Goal: Task Accomplishment & Management: Complete application form

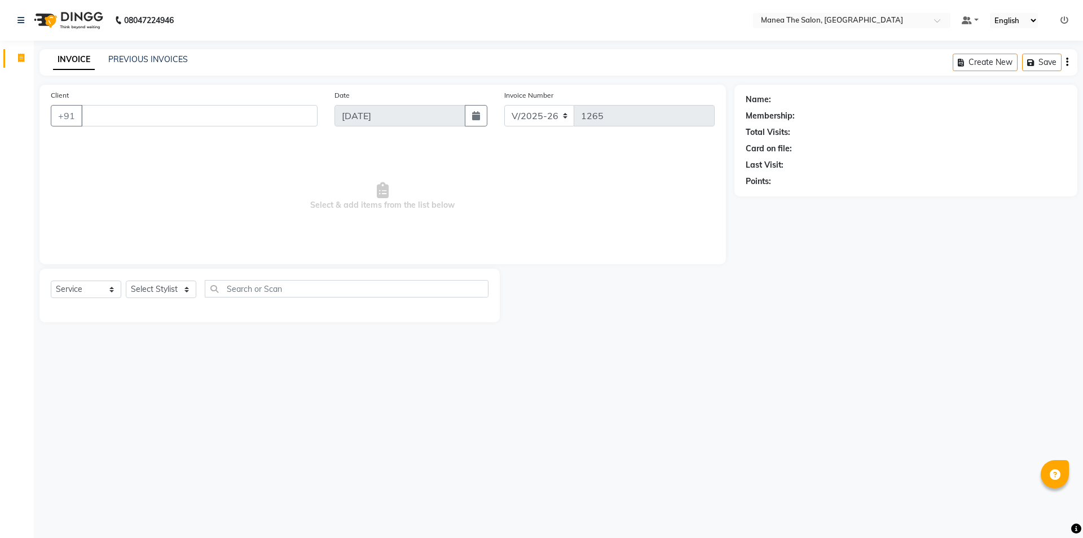
select select "6397"
select select "service"
click at [172, 293] on select "Select Stylist [PERSON_NAME] [PERSON_NAME] Aruna [PERSON_NAME] Manager [PERSON_…" at bounding box center [161, 288] width 71 height 17
select select "85836"
click at [126, 280] on select "Select Stylist [PERSON_NAME] [PERSON_NAME] Aruna [PERSON_NAME] Manager [PERSON_…" at bounding box center [161, 288] width 71 height 17
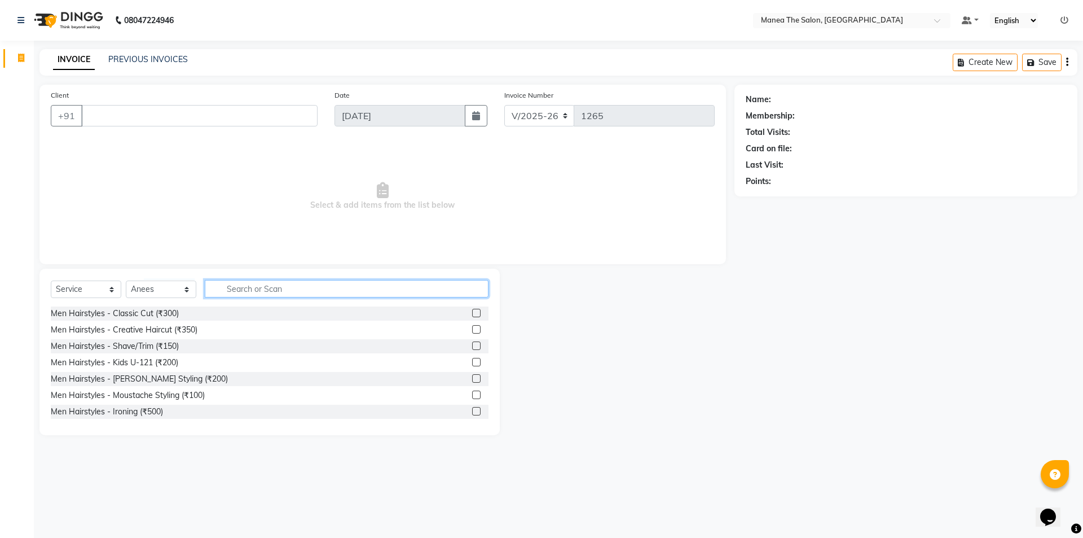
click at [292, 288] on input "text" at bounding box center [347, 288] width 284 height 17
type input "300"
click at [482, 291] on icon "button" at bounding box center [480, 288] width 6 height 8
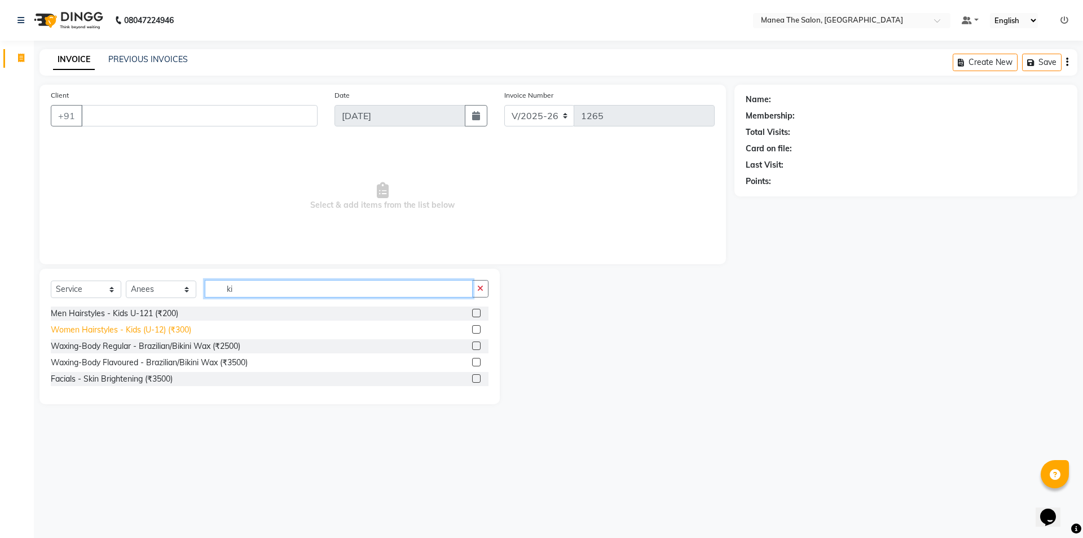
type input "ki"
click at [168, 329] on div "Women Hairstyles - Kids (U-12) (₹300)" at bounding box center [121, 330] width 140 height 12
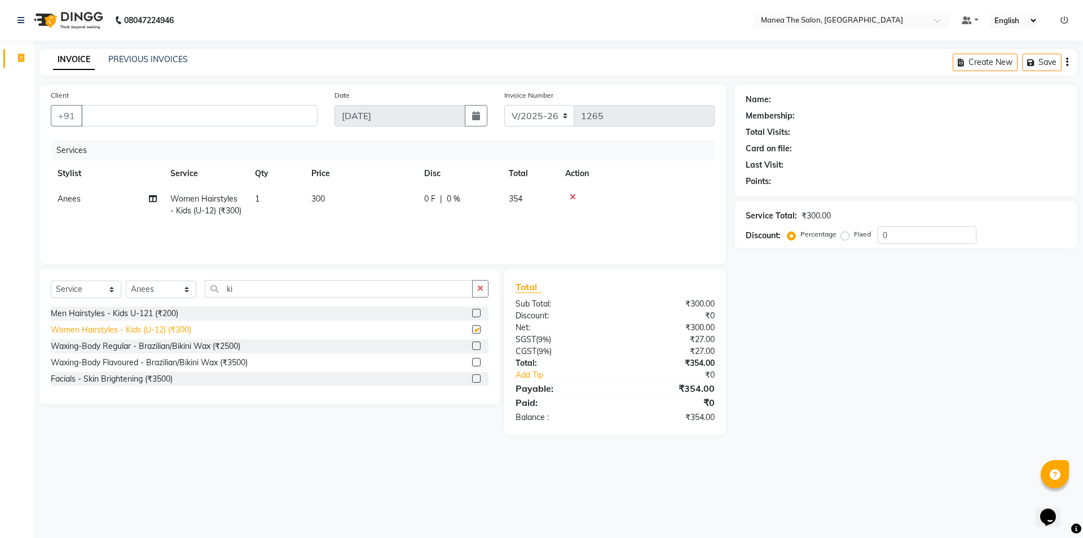
checkbox input "false"
click at [483, 290] on icon "button" at bounding box center [480, 288] width 6 height 8
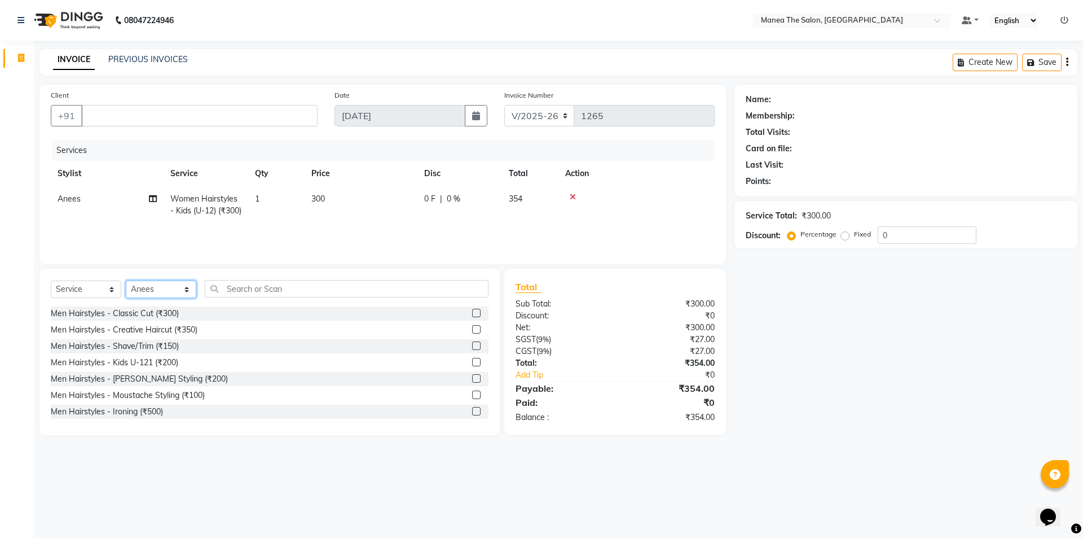
click at [168, 288] on select "Select Stylist [PERSON_NAME] [PERSON_NAME] Aruna [PERSON_NAME] Manager [PERSON_…" at bounding box center [161, 288] width 71 height 17
select select "64811"
click at [126, 280] on select "Select Stylist [PERSON_NAME] [PERSON_NAME] Aruna [PERSON_NAME] Manager [PERSON_…" at bounding box center [161, 288] width 71 height 17
click at [228, 296] on input "text" at bounding box center [347, 288] width 284 height 17
click at [162, 363] on div "Men Hairstyles - Kids U-121 (₹200)" at bounding box center [114, 363] width 127 height 12
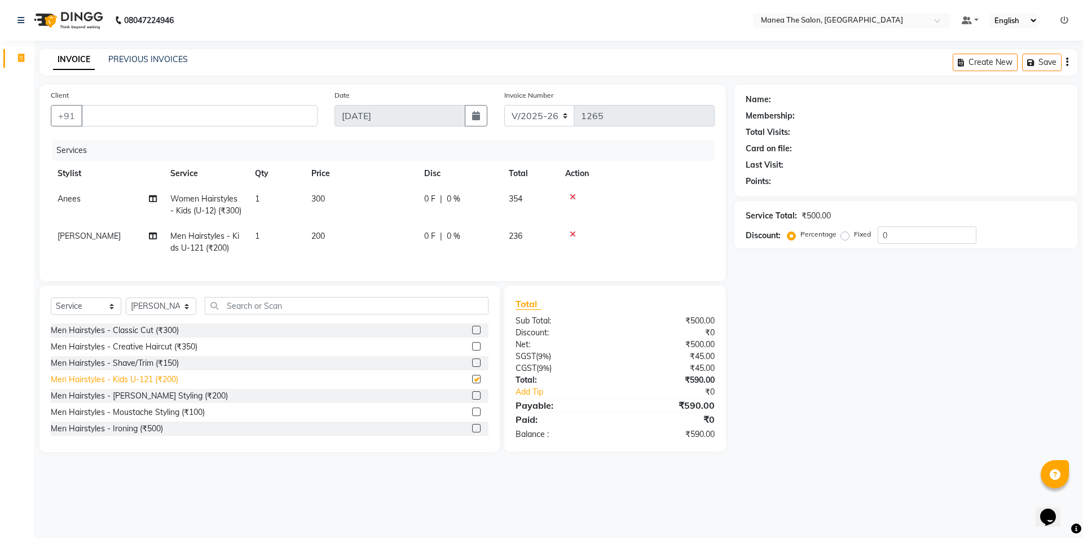
checkbox input "false"
click at [176, 315] on select "Select Stylist [PERSON_NAME] [PERSON_NAME] Aruna [PERSON_NAME] Manager [PERSON_…" at bounding box center [161, 305] width 71 height 17
select select "82340"
click at [126, 315] on select "Select Stylist [PERSON_NAME] [PERSON_NAME] Aruna [PERSON_NAME] Manager [PERSON_…" at bounding box center [161, 305] width 71 height 17
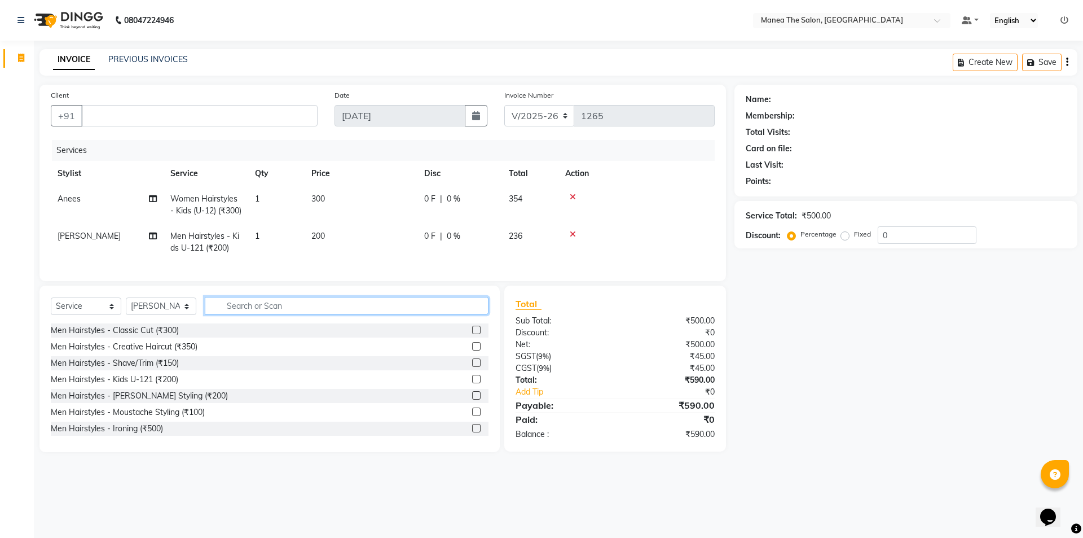
click at [318, 314] on input "text" at bounding box center [347, 305] width 284 height 17
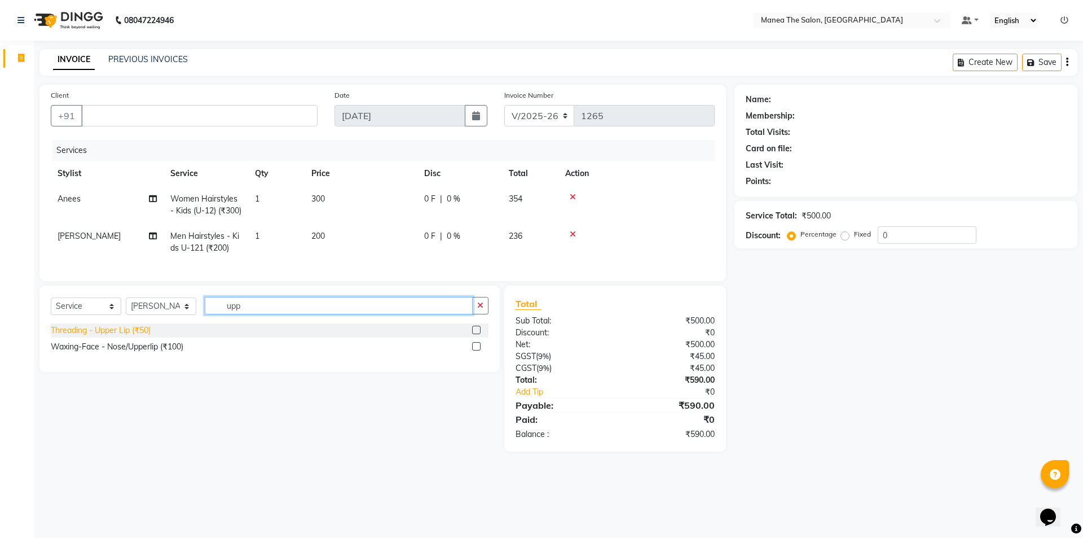
type input "upp"
click at [137, 336] on div "Threading - Upper Lip (₹50)" at bounding box center [101, 330] width 100 height 12
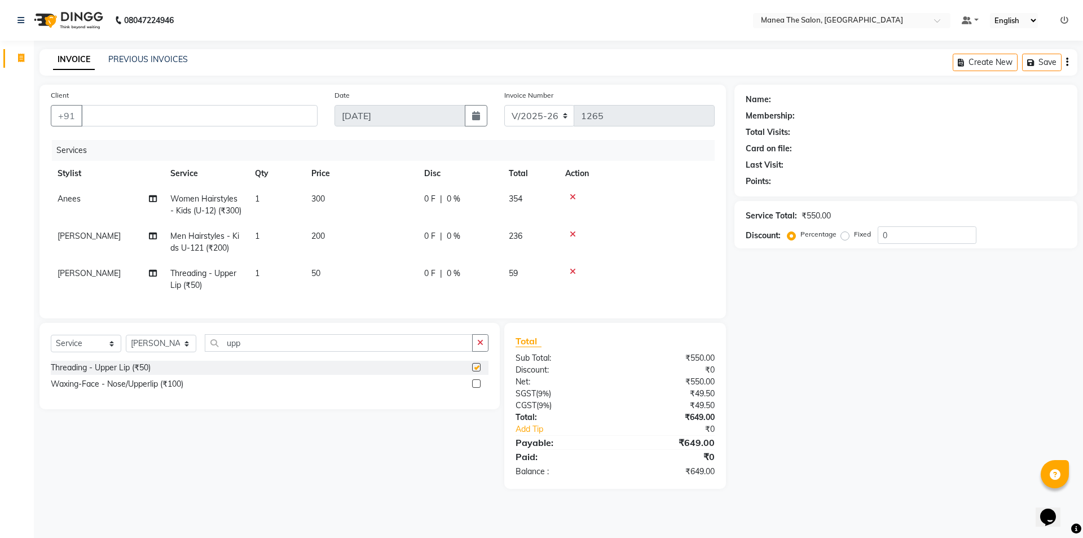
checkbox input "false"
click at [477, 351] on button "button" at bounding box center [480, 342] width 16 height 17
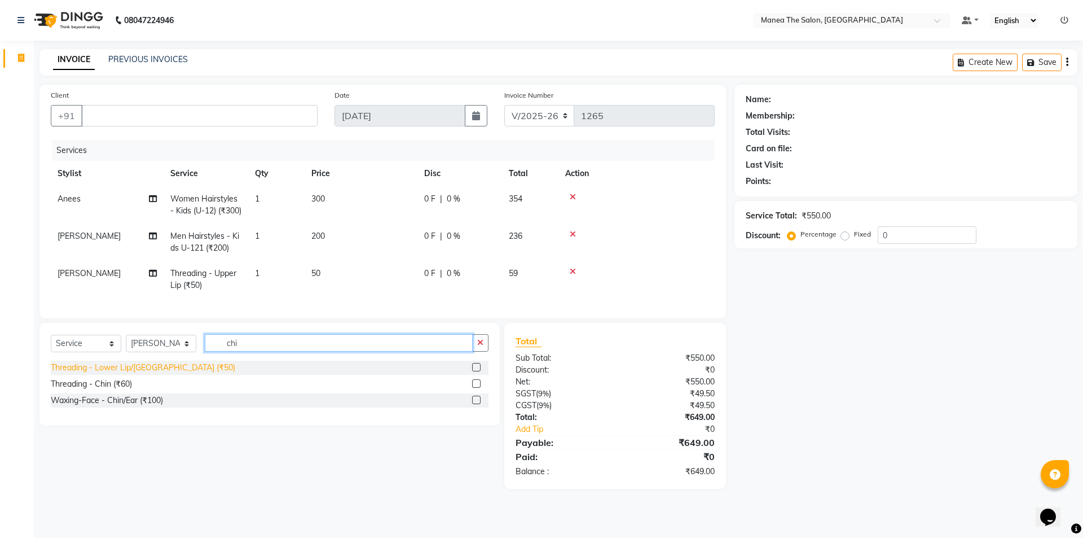
type input "chi"
click at [129, 373] on div "Threading - Lower Lip/[GEOGRAPHIC_DATA] (₹50)" at bounding box center [143, 368] width 184 height 12
checkbox input "false"
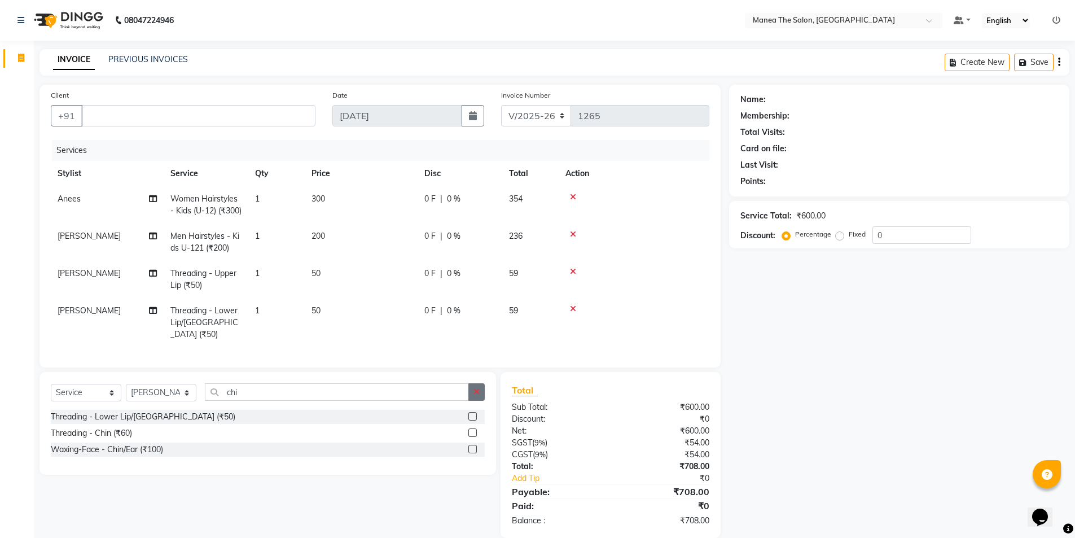
click at [477, 395] on icon "button" at bounding box center [476, 392] width 6 height 8
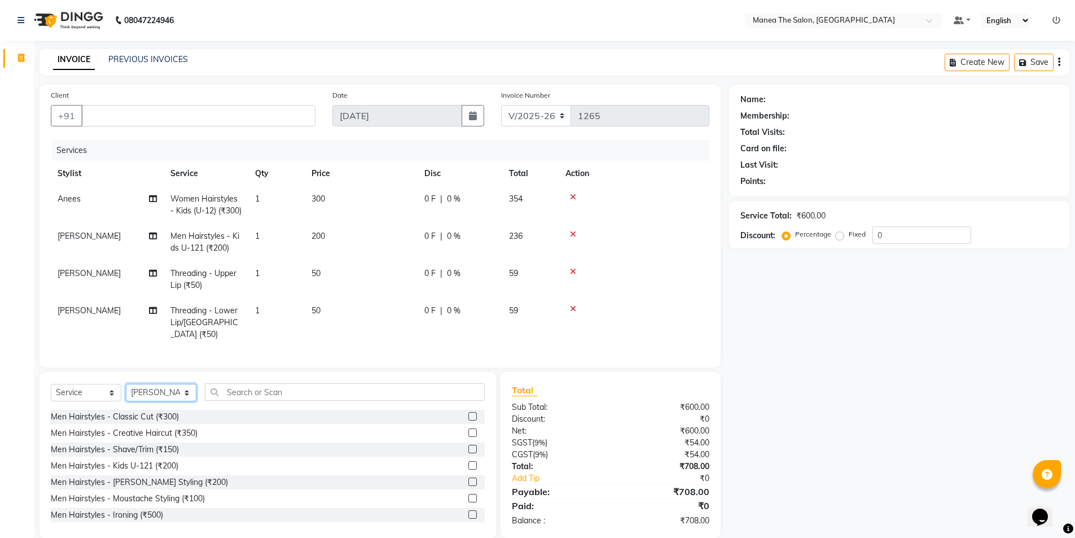
click at [175, 401] on select "Select Stylist [PERSON_NAME] [PERSON_NAME] Aruna [PERSON_NAME] Manager [PERSON_…" at bounding box center [161, 392] width 71 height 17
select select "64811"
click at [126, 392] on select "Select Stylist [PERSON_NAME] [PERSON_NAME] Aruna [PERSON_NAME] Manager [PERSON_…" at bounding box center [161, 392] width 71 height 17
click at [170, 454] on div "Men Hairstyles - Shave/Trim (₹150)" at bounding box center [115, 449] width 128 height 12
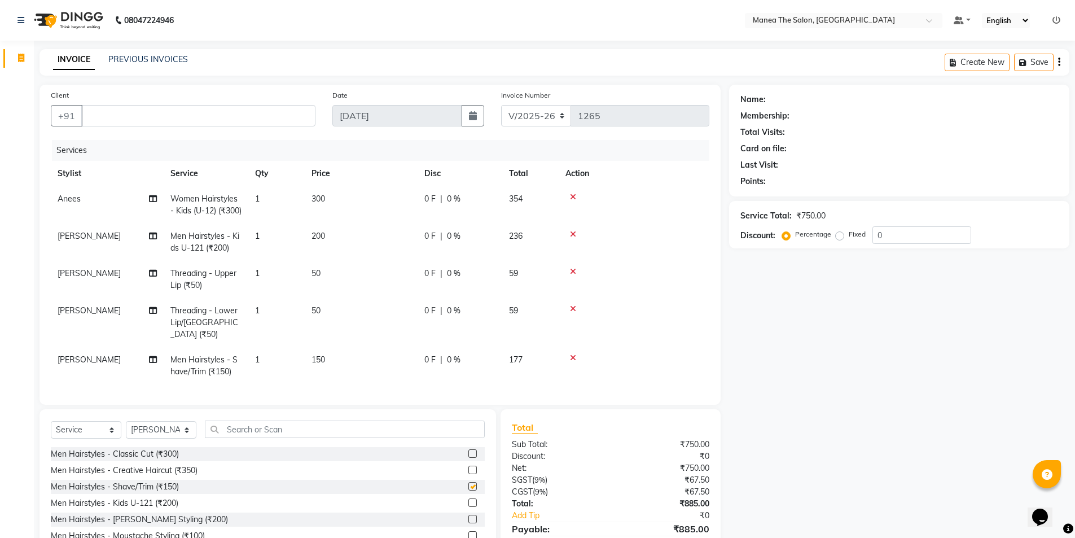
checkbox input "false"
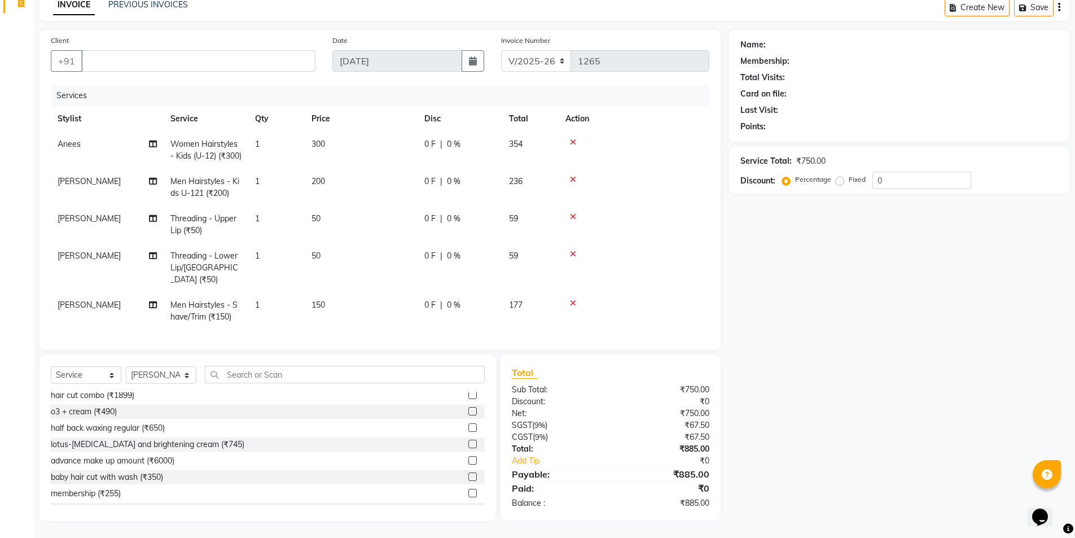
scroll to position [63, 0]
click at [231, 51] on input "Client" at bounding box center [198, 60] width 234 height 21
click at [223, 58] on input "Client" at bounding box center [198, 60] width 234 height 21
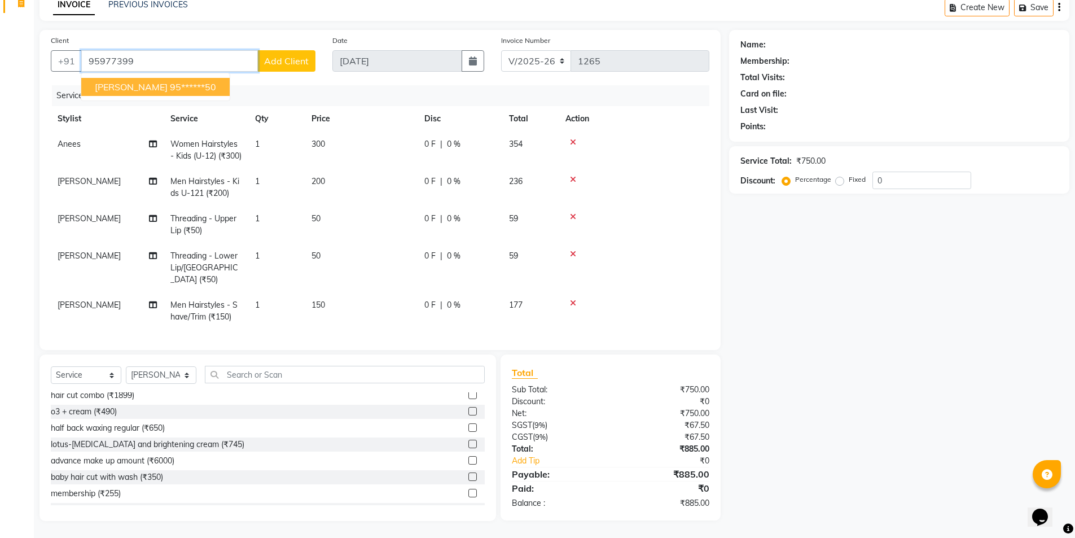
click at [118, 81] on span "[PERSON_NAME]" at bounding box center [131, 86] width 73 height 11
type input "95******50"
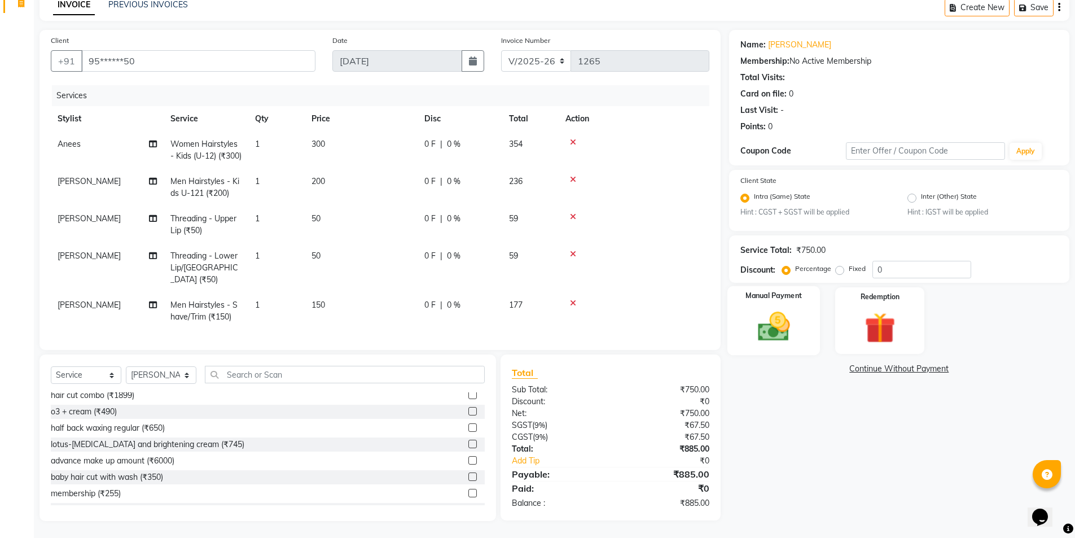
click at [784, 312] on img at bounding box center [773, 327] width 52 height 37
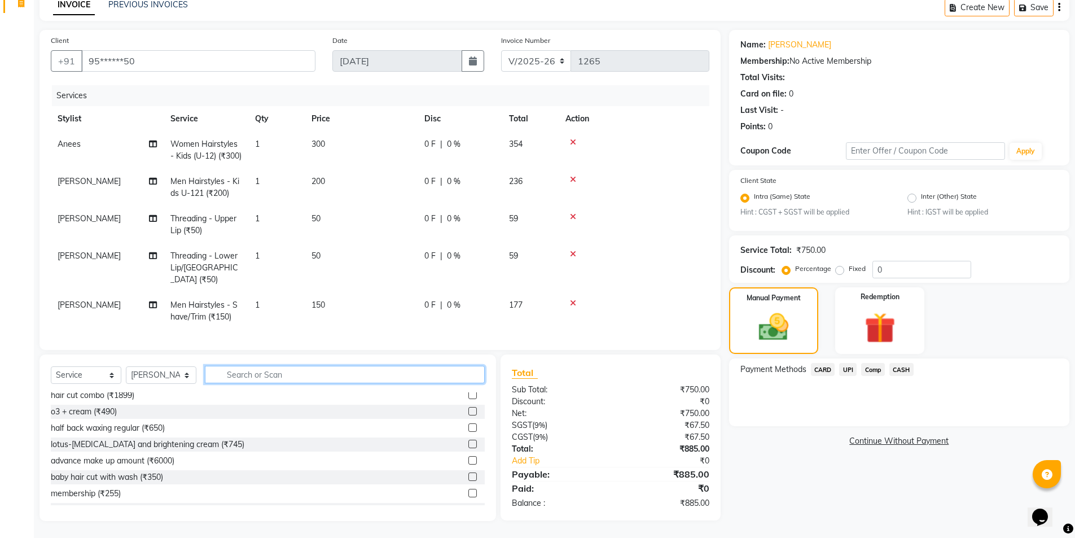
click at [228, 377] on input "text" at bounding box center [345, 374] width 280 height 17
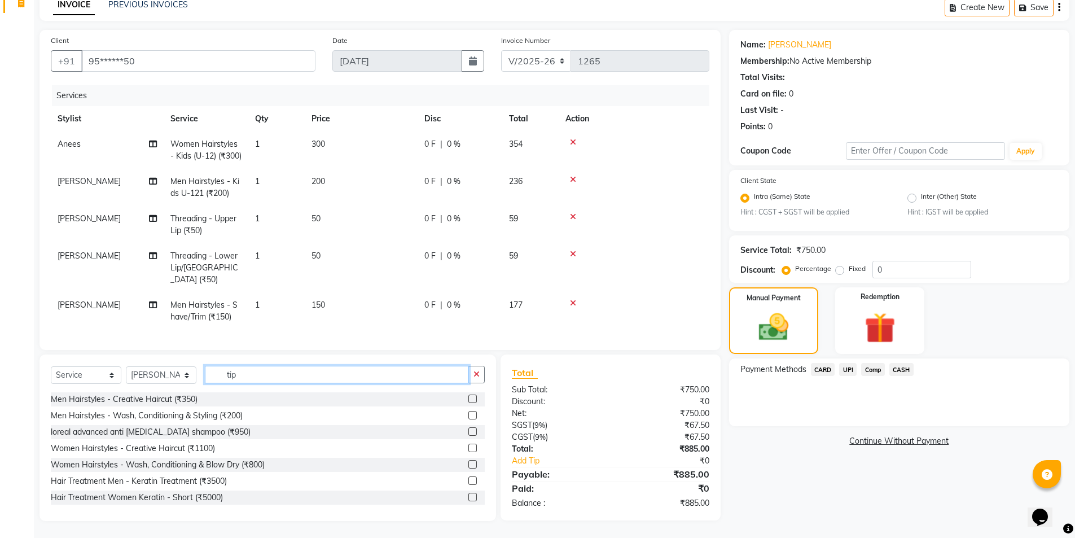
scroll to position [63, 0]
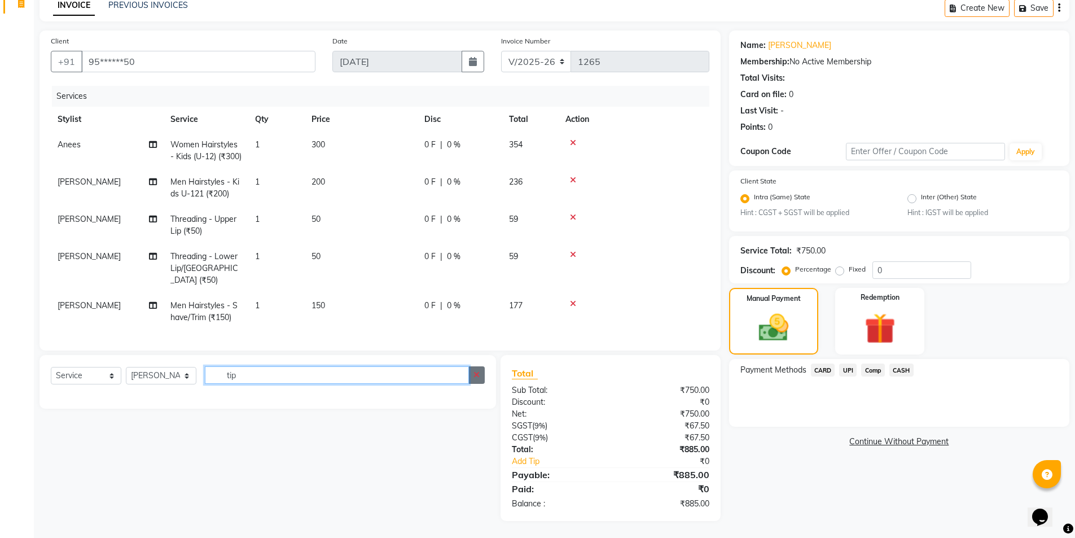
type input "tip"
click at [477, 373] on icon "button" at bounding box center [476, 375] width 6 height 8
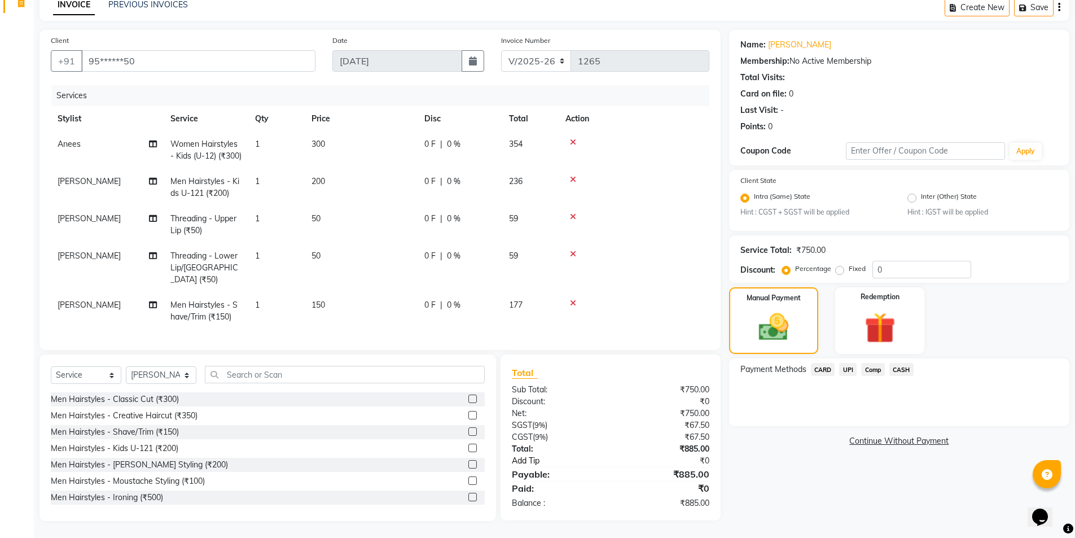
click at [527, 459] on link "Add Tip" at bounding box center [565, 461] width 125 height 12
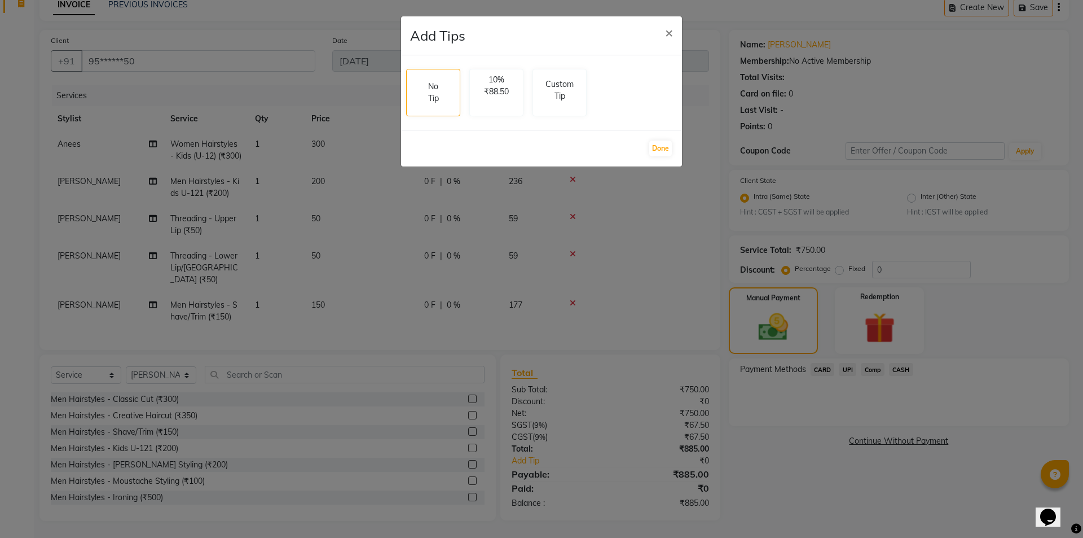
click at [902, 503] on ngb-modal-window "Add Tips × No Tip 10% ₹88.50 Custom Tip Done" at bounding box center [541, 269] width 1083 height 538
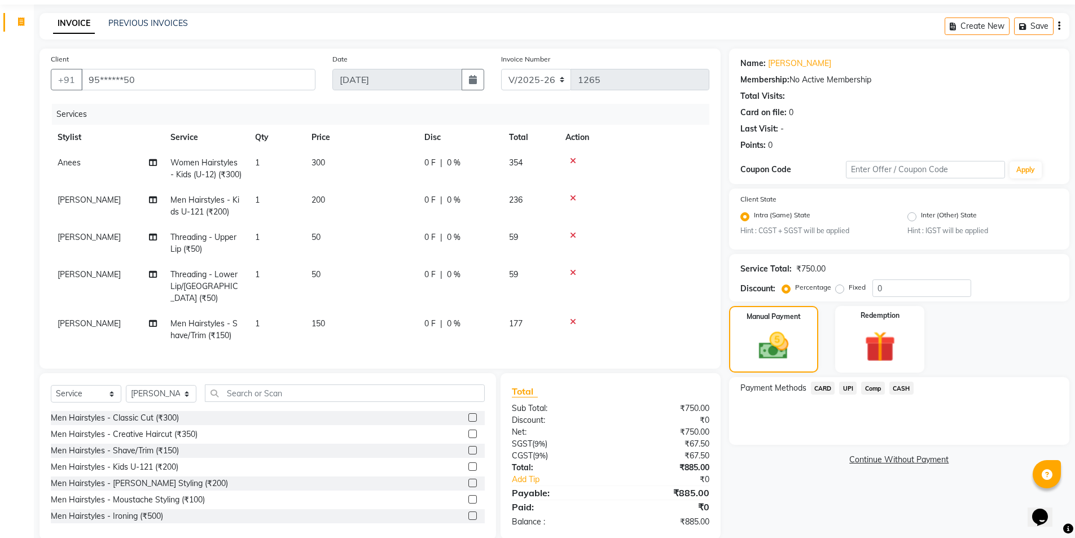
scroll to position [63, 0]
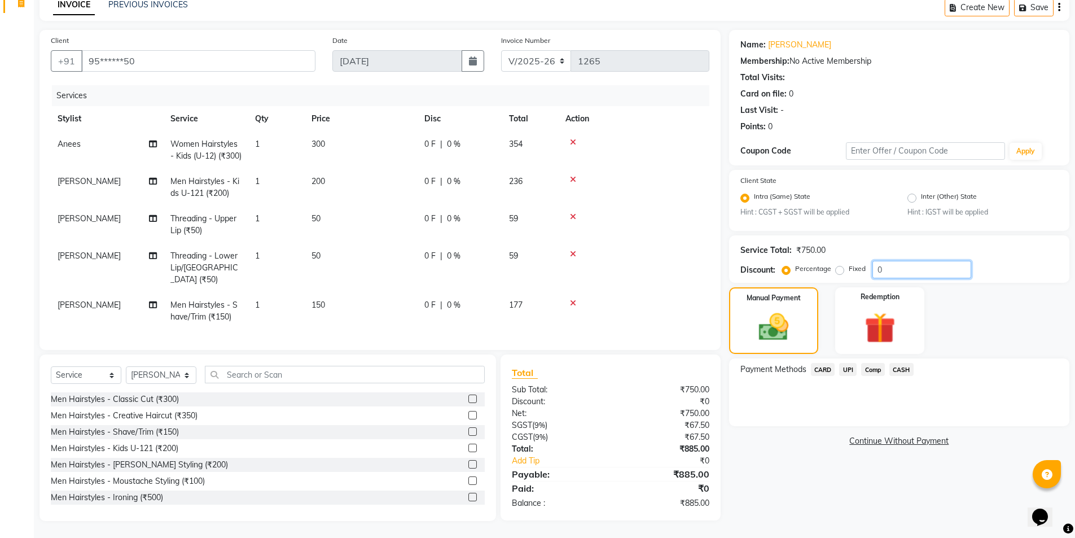
click at [922, 262] on input "0" at bounding box center [921, 269] width 99 height 17
type input "0"
type input "1"
click at [850, 363] on span "UPI" at bounding box center [847, 369] width 17 height 13
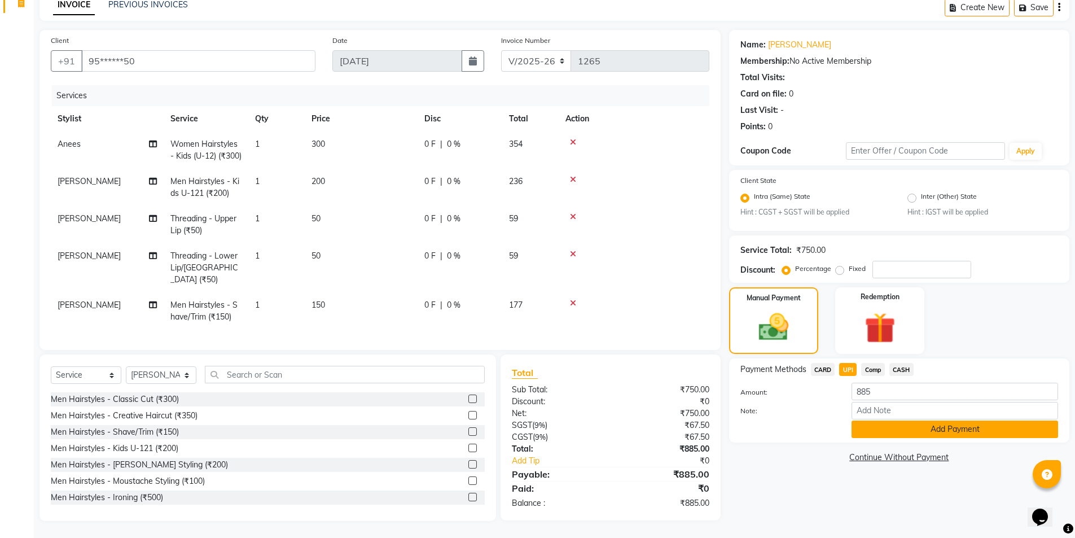
click at [907, 420] on button "Add Payment" at bounding box center [954, 428] width 206 height 17
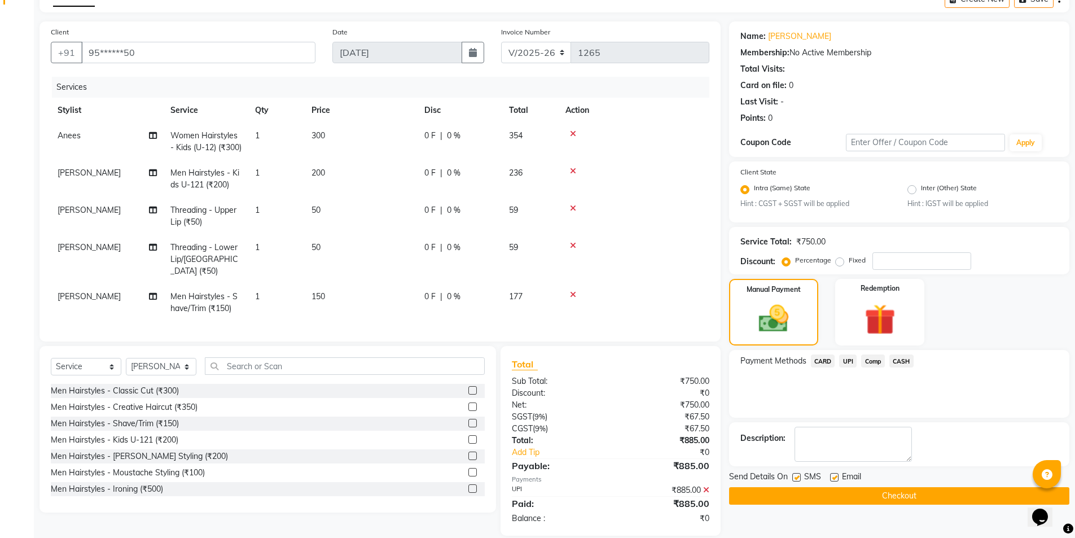
click at [932, 496] on button "Checkout" at bounding box center [899, 495] width 340 height 17
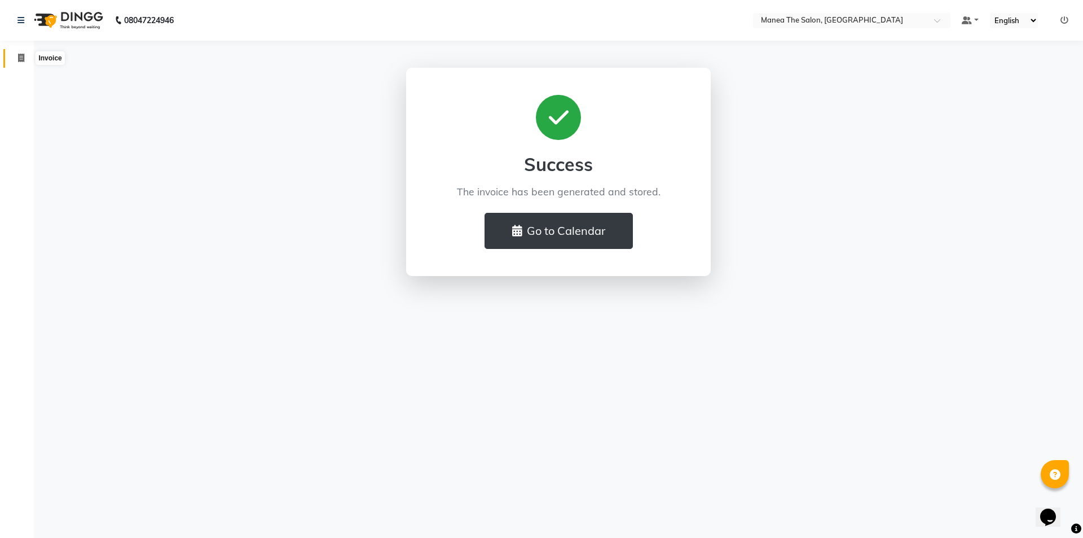
click at [18, 61] on icon at bounding box center [21, 58] width 6 height 8
select select "service"
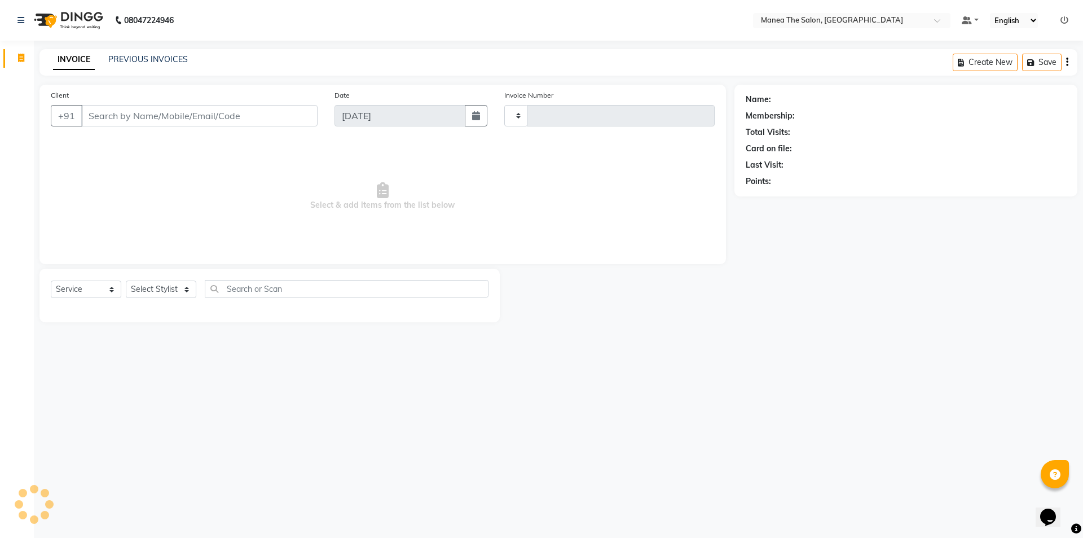
type input "1266"
select select "6397"
